Goal: Task Accomplishment & Management: Manage account settings

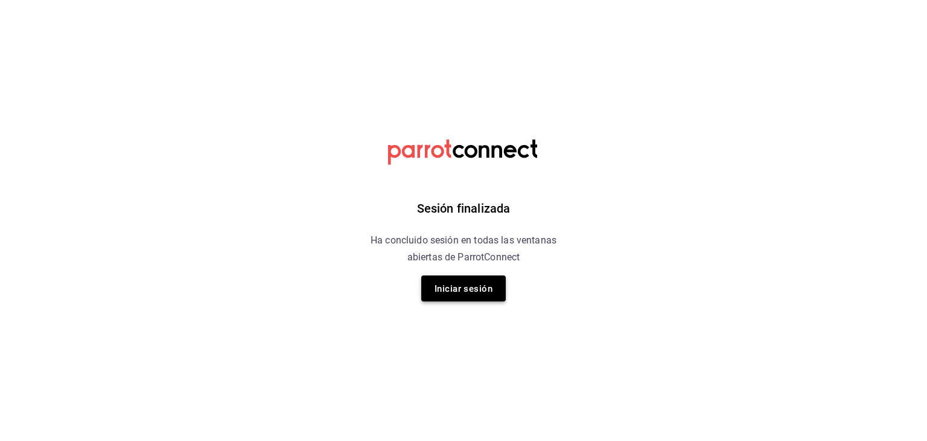
click at [454, 275] on button "Iniciar sesión" at bounding box center [463, 288] width 85 height 26
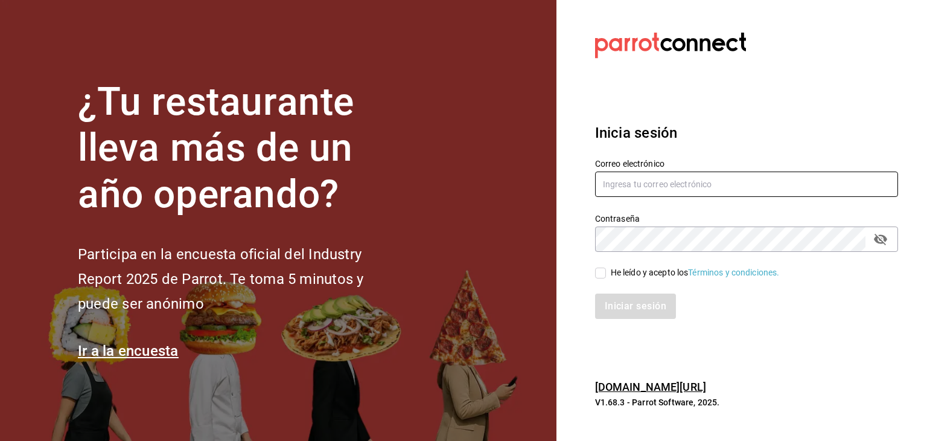
type input "[EMAIL_ADDRESS][DOMAIN_NAME]"
click at [601, 273] on input "He leído y acepto los Términos y condiciones." at bounding box center [600, 272] width 11 height 11
checkbox input "true"
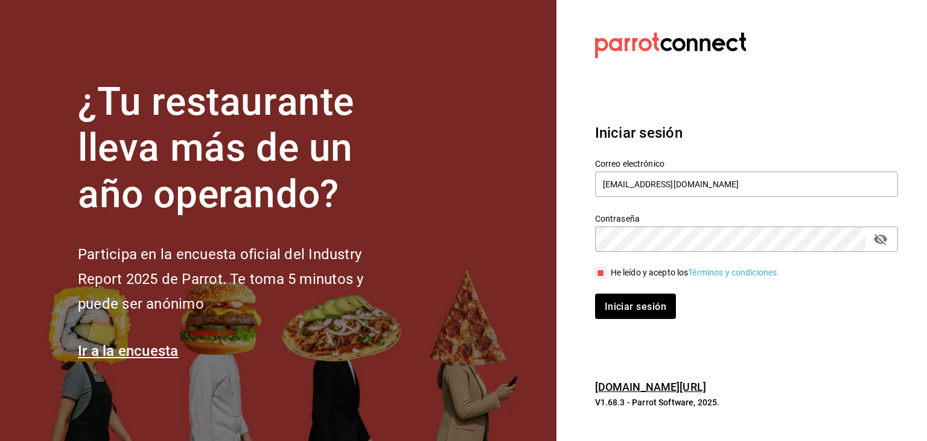
click at [627, 322] on div "Iniciar sesión Correo electrónico akashisushixpress@gmail.com Contraseña Contra…" at bounding box center [746, 220] width 303 height 226
click at [646, 306] on font "Iniciar sesión" at bounding box center [637, 306] width 62 height 11
